Goal: Task Accomplishment & Management: Manage account settings

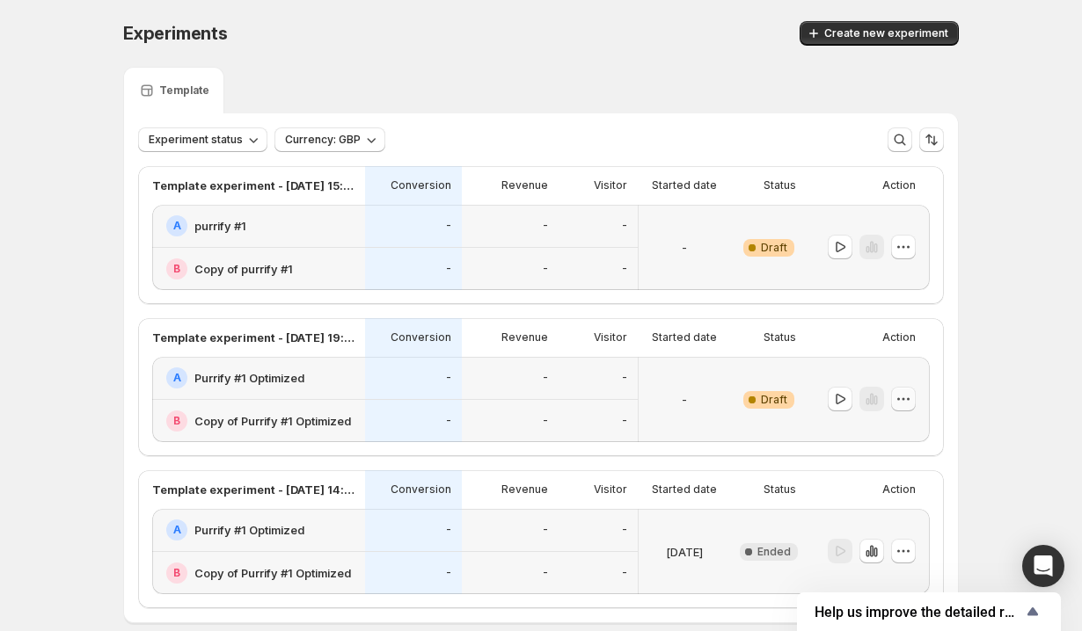
click at [904, 407] on icon "button" at bounding box center [903, 399] width 18 height 18
click at [888, 538] on button "Delete" at bounding box center [903, 525] width 119 height 28
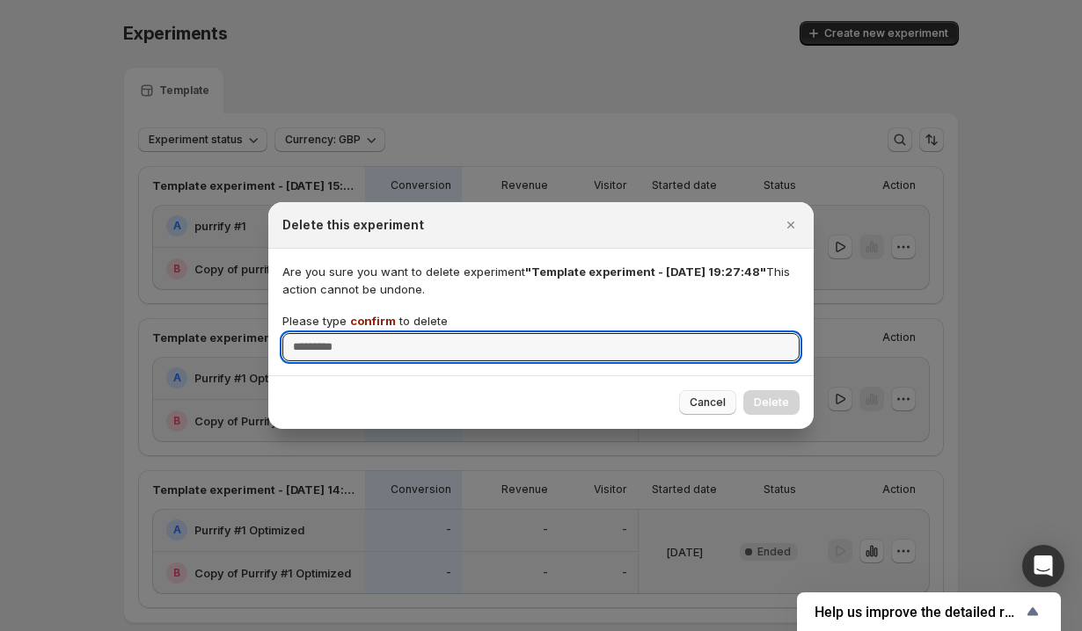
click at [728, 403] on button "Cancel" at bounding box center [707, 402] width 57 height 25
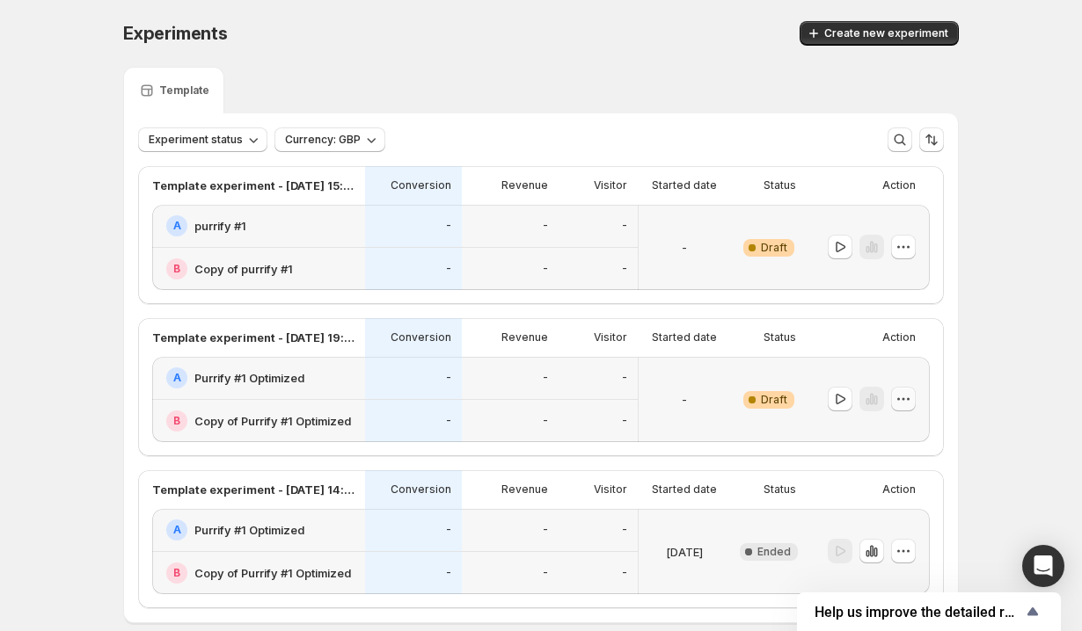
click at [905, 397] on icon "button" at bounding box center [903, 399] width 18 height 18
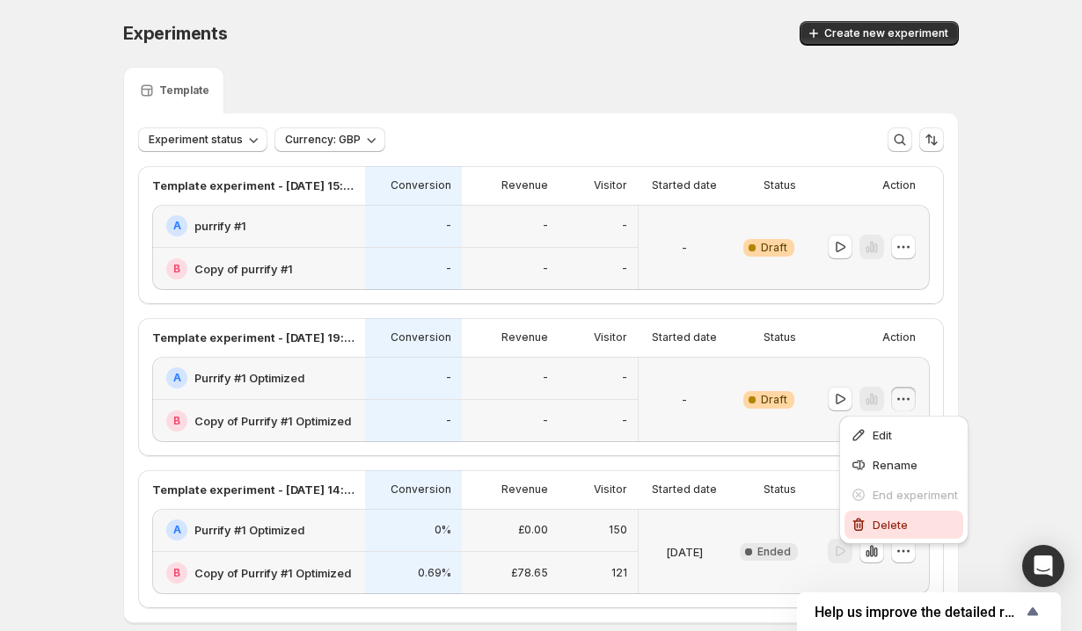
click at [885, 519] on span "Delete" at bounding box center [889, 525] width 35 height 14
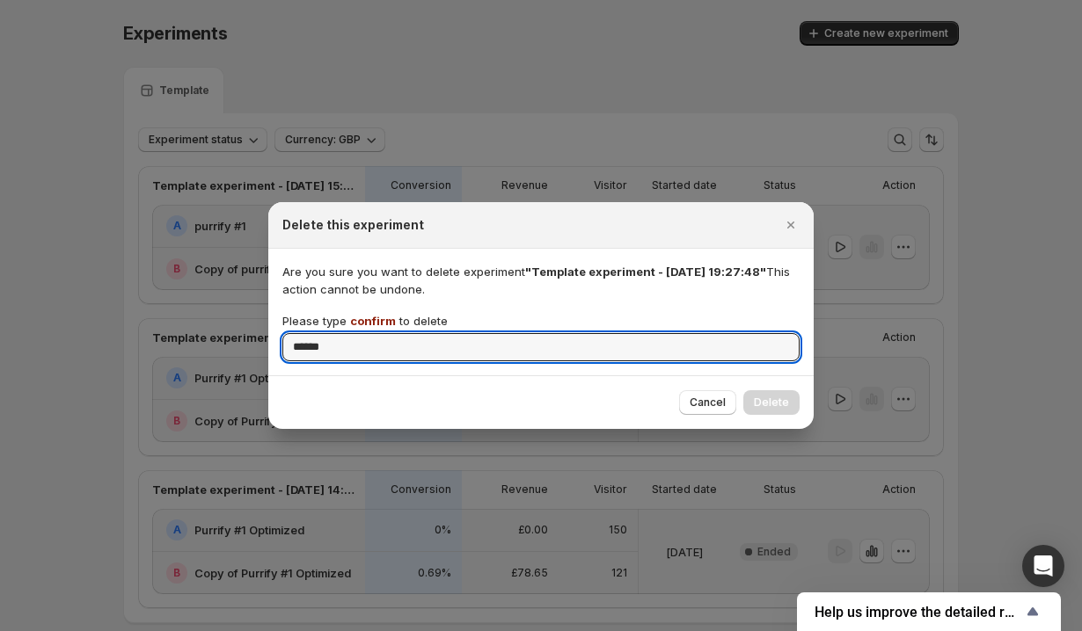
type input "******"
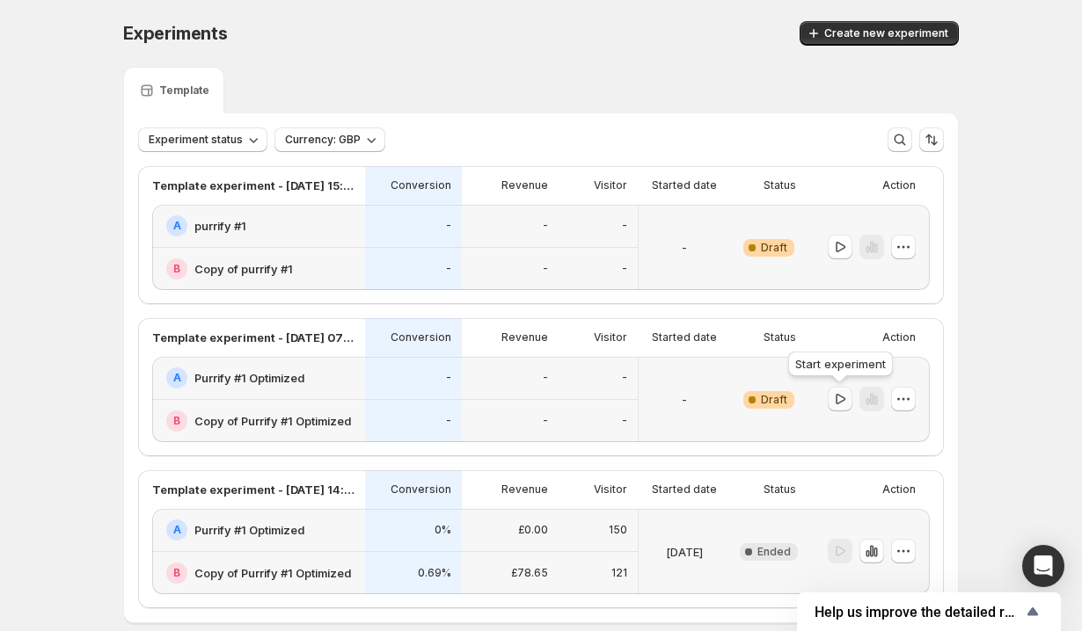
click at [837, 406] on icon "button" at bounding box center [840, 399] width 18 height 18
